Goal: Navigation & Orientation: Find specific page/section

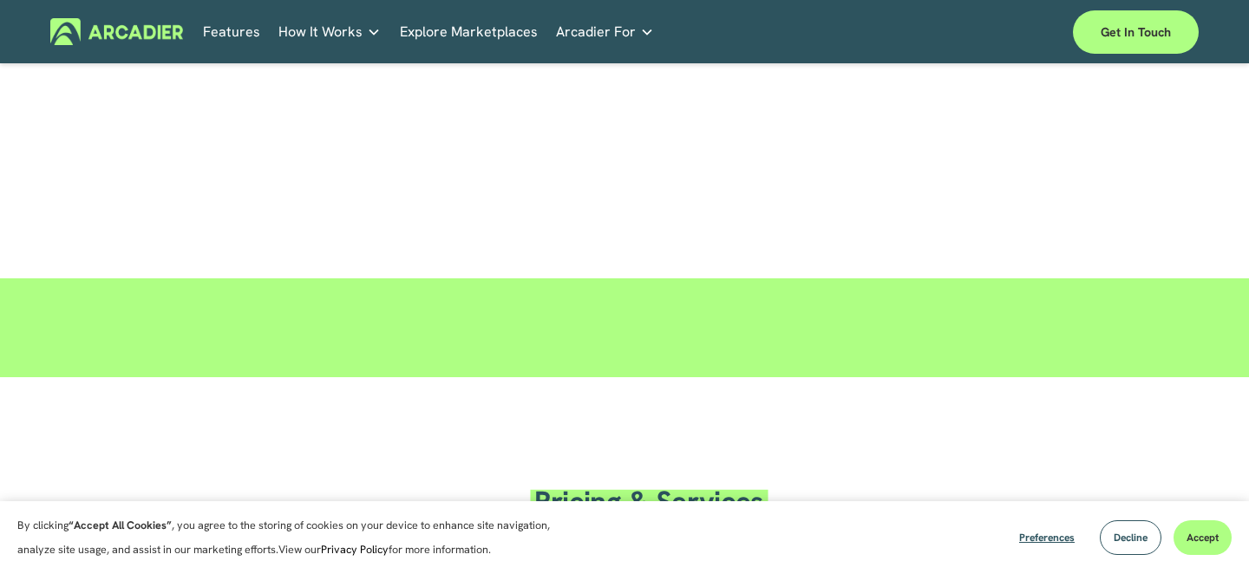
scroll to position [2727, 0]
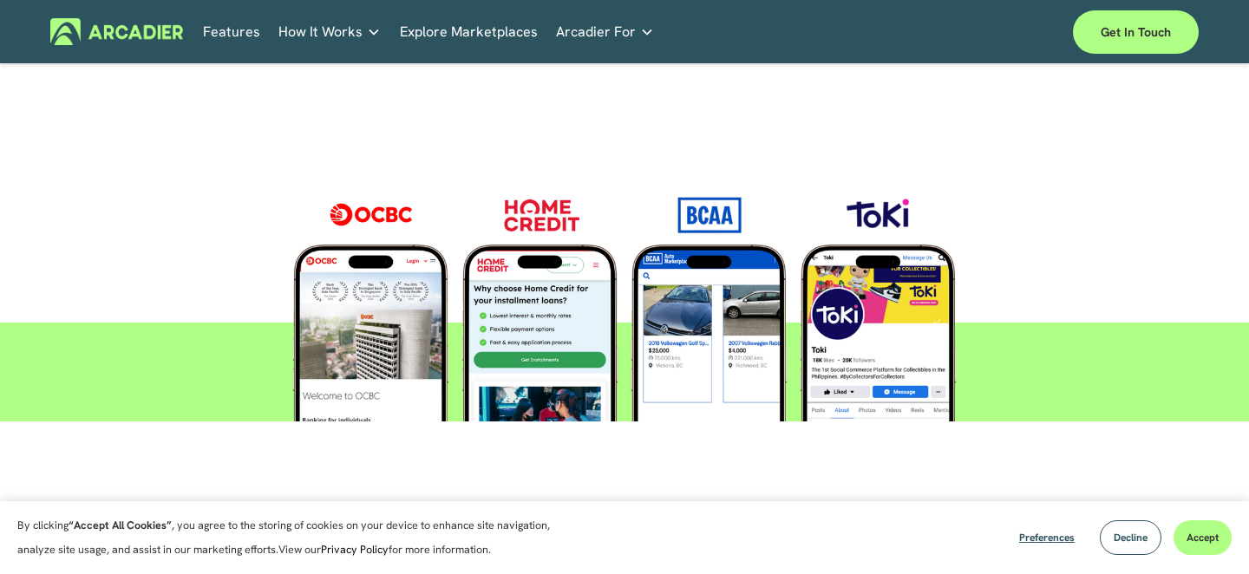
click at [871, 317] on div at bounding box center [624, 297] width 808 height 247
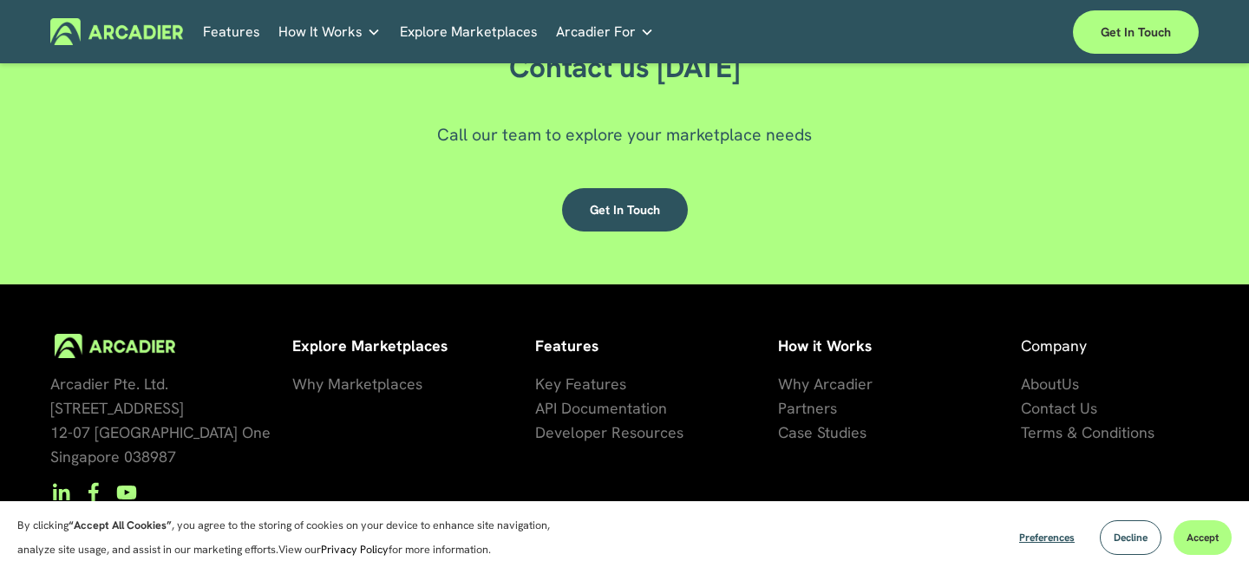
scroll to position [4938, 0]
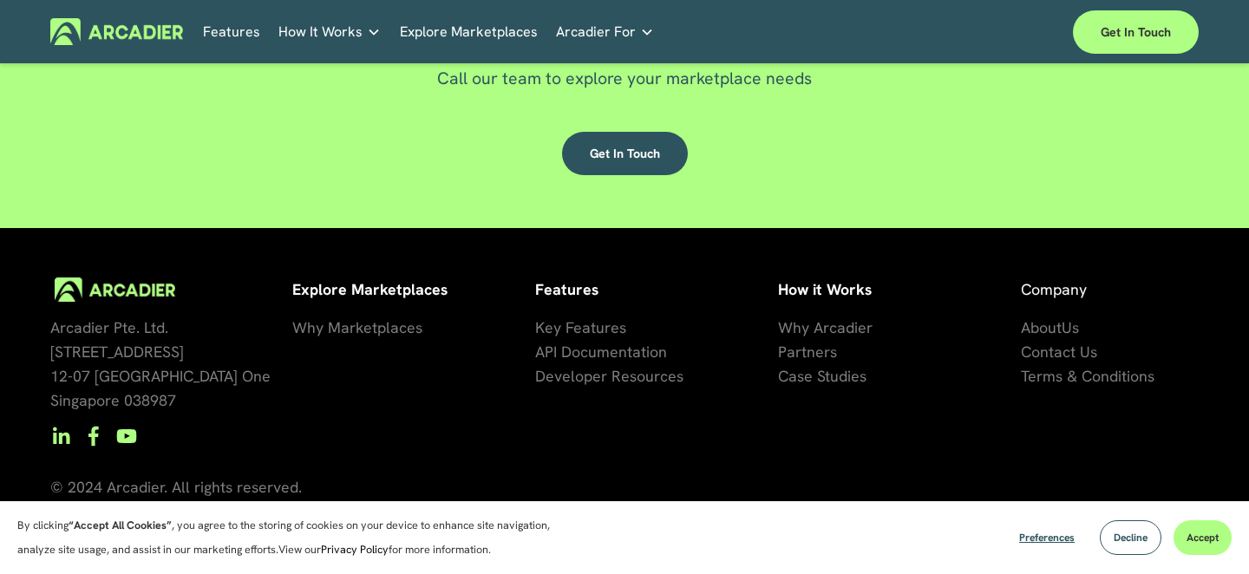
click at [812, 350] on span "artners" at bounding box center [812, 352] width 50 height 20
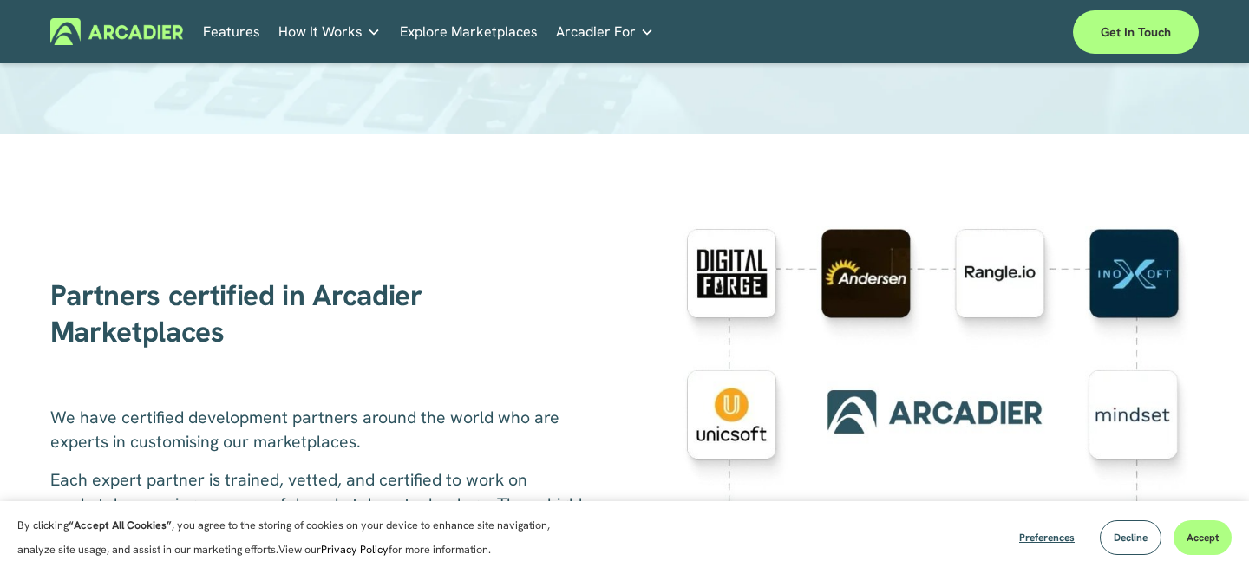
scroll to position [282, 0]
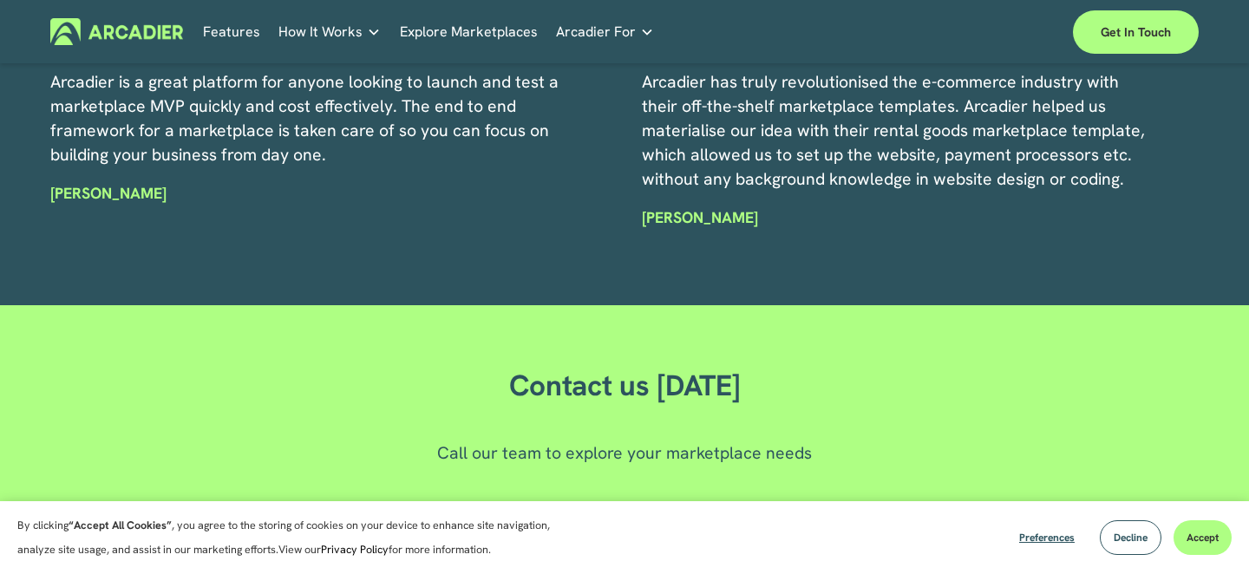
scroll to position [4938, 0]
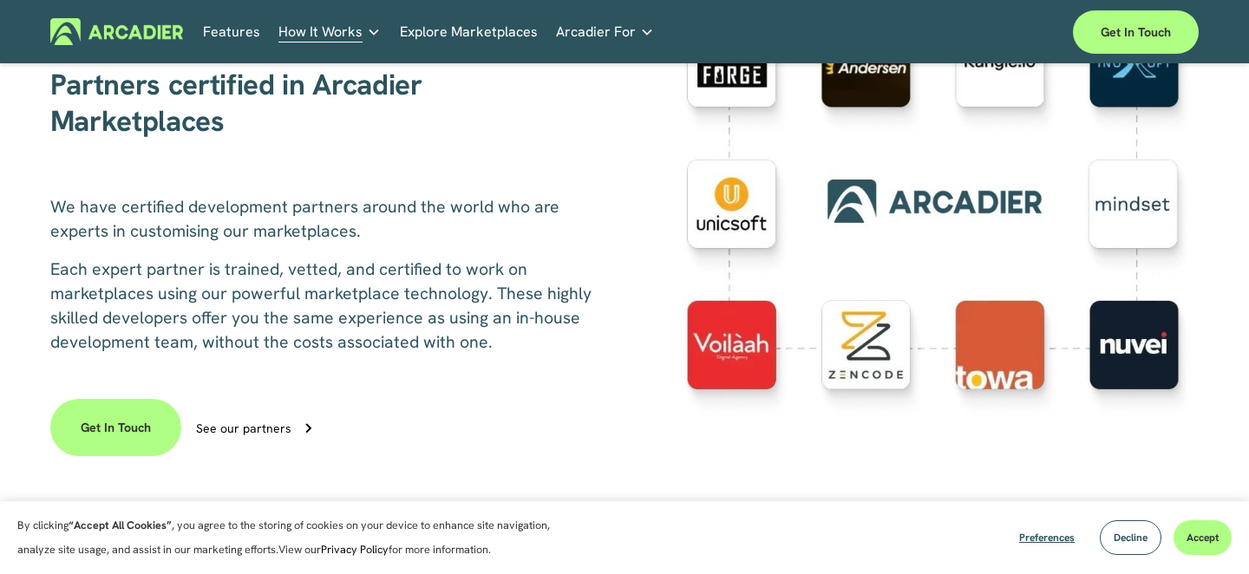
scroll to position [494, 0]
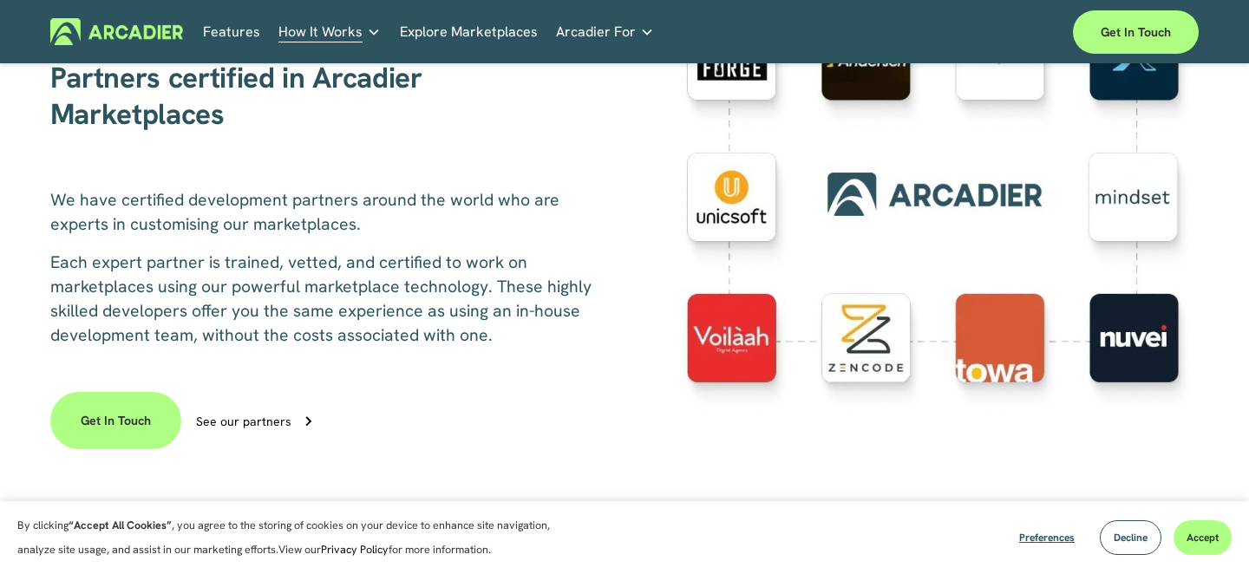
click at [1138, 334] on div at bounding box center [941, 215] width 516 height 412
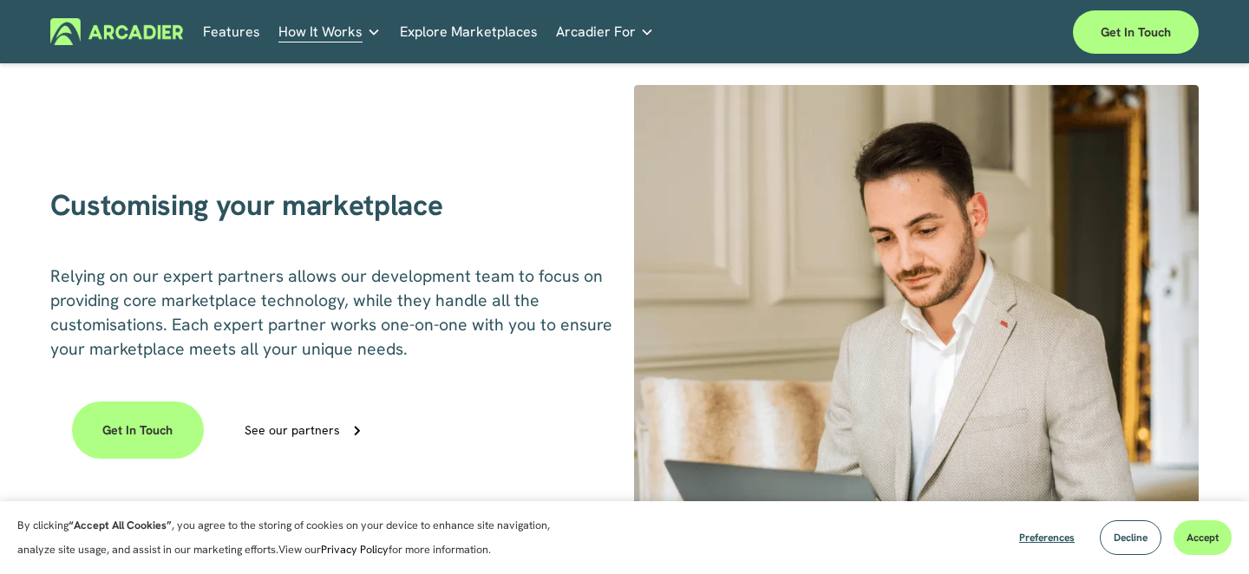
scroll to position [1034, 0]
